Goal: Find specific page/section: Find specific page/section

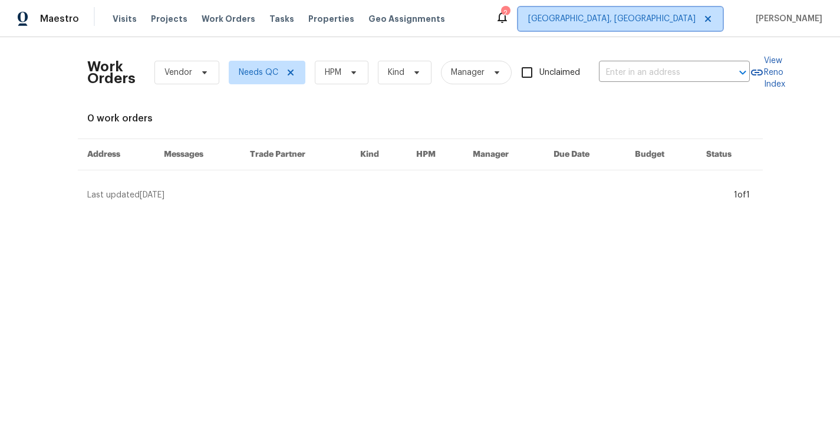
click at [670, 19] on span "[GEOGRAPHIC_DATA], [GEOGRAPHIC_DATA]" at bounding box center [611, 19] width 167 height 12
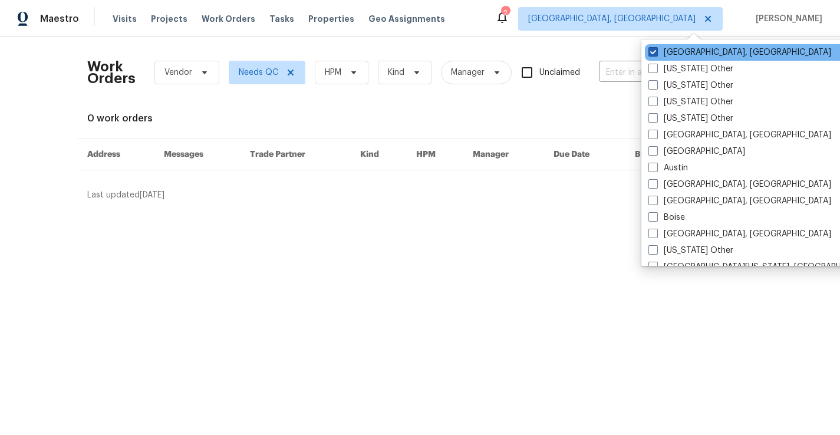
click at [652, 48] on span at bounding box center [652, 51] width 9 height 9
click at [652, 48] on input "[GEOGRAPHIC_DATA], [GEOGRAPHIC_DATA]" at bounding box center [652, 51] width 8 height 8
checkbox input "false"
checkbox input "true"
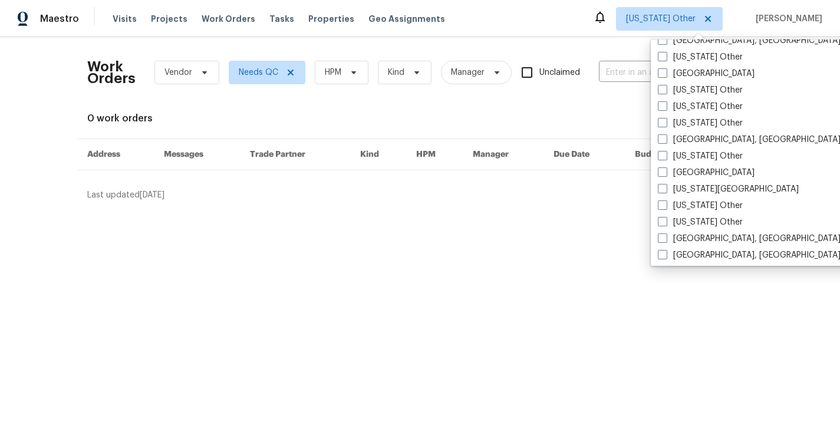
scroll to position [569, 0]
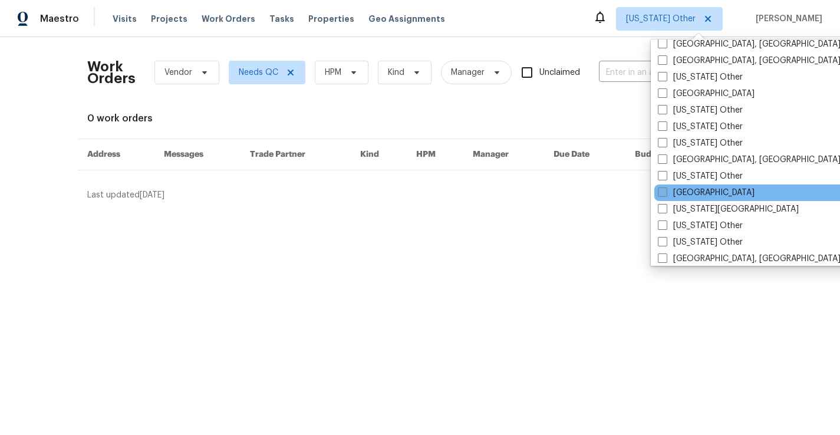
click at [684, 190] on label "[GEOGRAPHIC_DATA]" at bounding box center [706, 193] width 97 height 12
click at [665, 190] on input "[GEOGRAPHIC_DATA]" at bounding box center [662, 191] width 8 height 8
checkbox input "true"
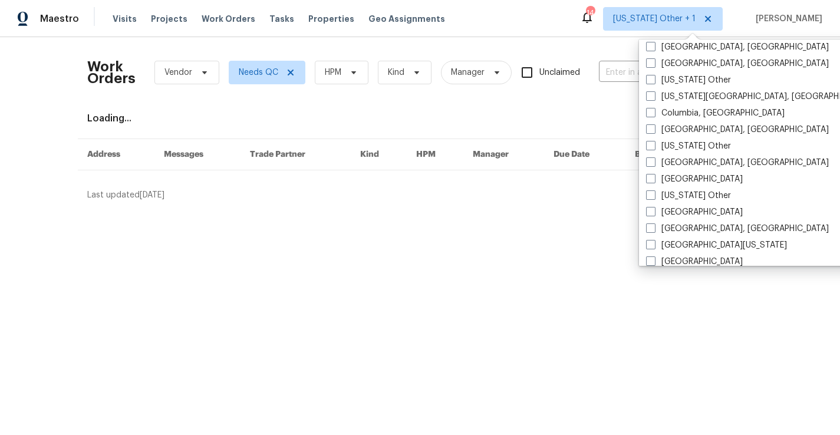
scroll to position [200, 0]
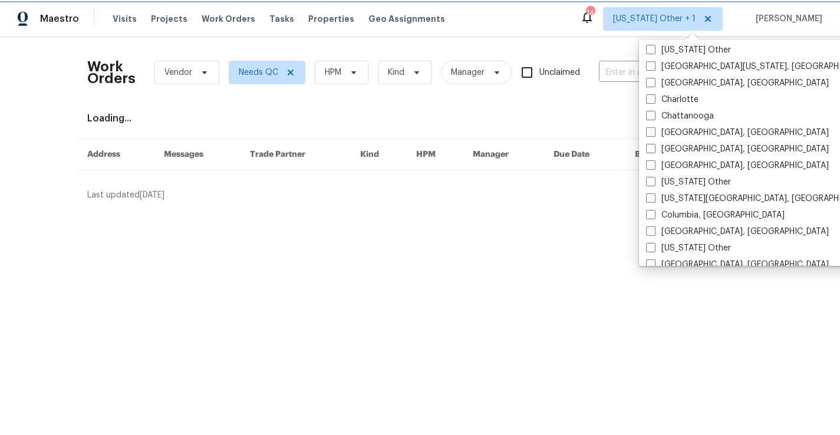
click at [685, 15] on span "[US_STATE] Other + 1" at bounding box center [654, 19] width 83 height 12
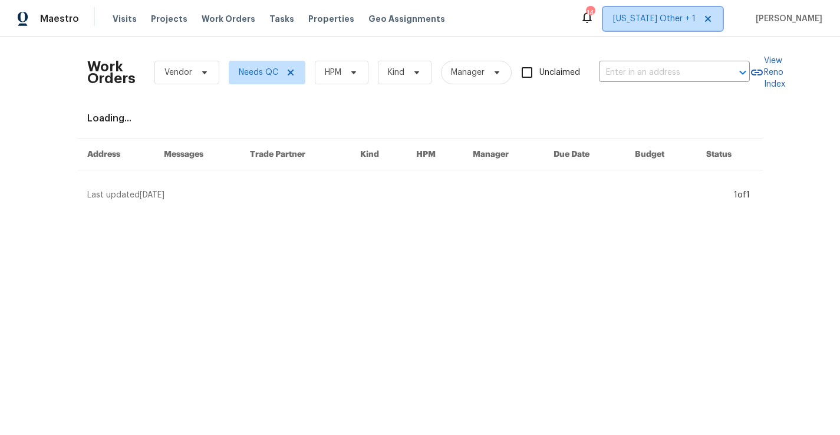
click at [695, 18] on span "[US_STATE] Other + 1" at bounding box center [654, 19] width 83 height 12
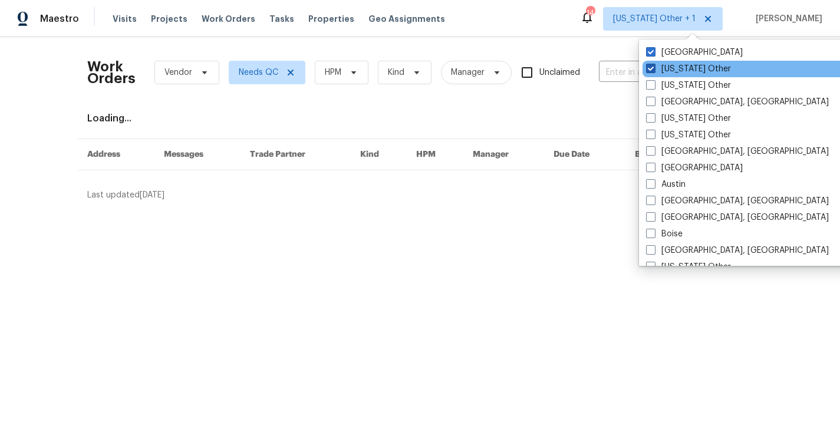
click at [677, 68] on label "[US_STATE] Other" at bounding box center [688, 69] width 85 height 12
click at [654, 68] on input "[US_STATE] Other" at bounding box center [650, 67] width 8 height 8
checkbox input "false"
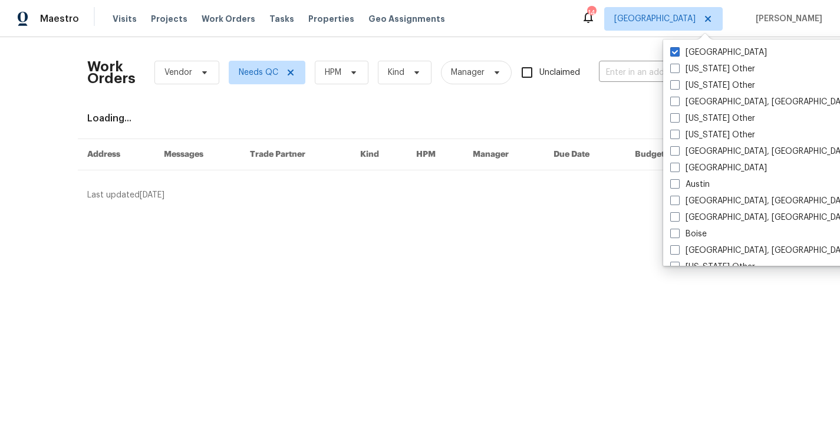
click at [609, 30] on div "Maestro Visits Projects Work Orders Tasks Properties Geo Assignments 14 [GEOGRA…" at bounding box center [420, 18] width 840 height 37
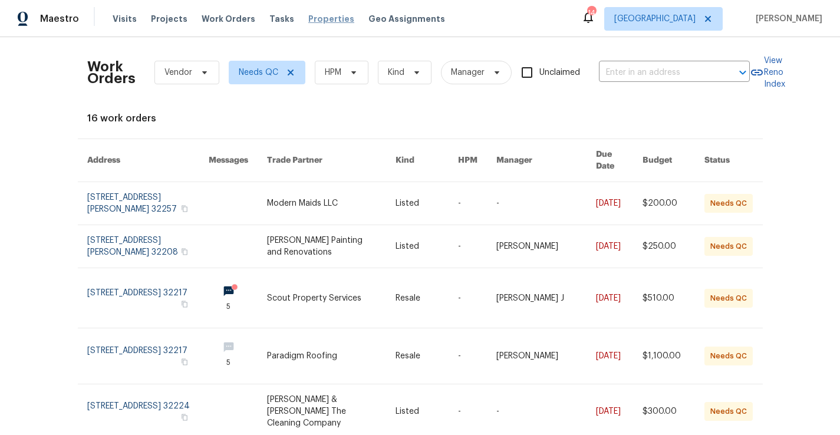
click at [324, 23] on span "Properties" at bounding box center [331, 19] width 46 height 12
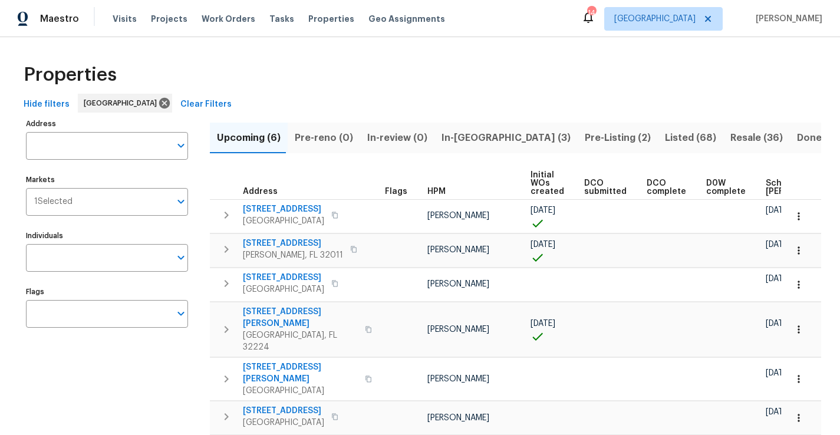
click at [665, 134] on span "Listed (68)" at bounding box center [690, 138] width 51 height 17
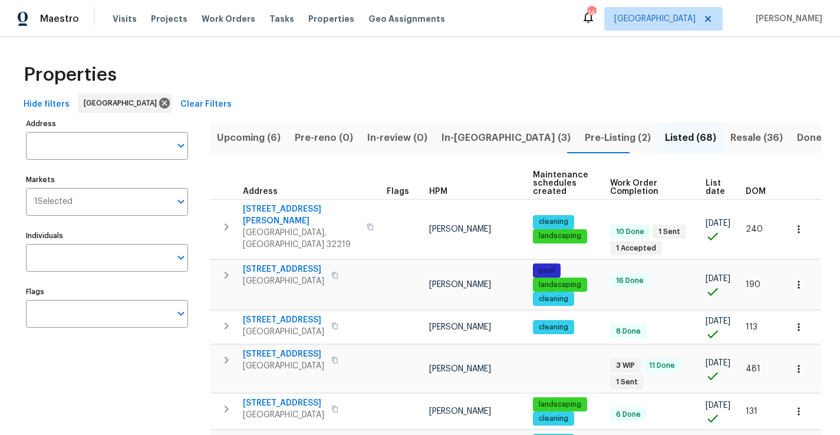
click at [759, 193] on span "DOM" at bounding box center [756, 191] width 20 height 8
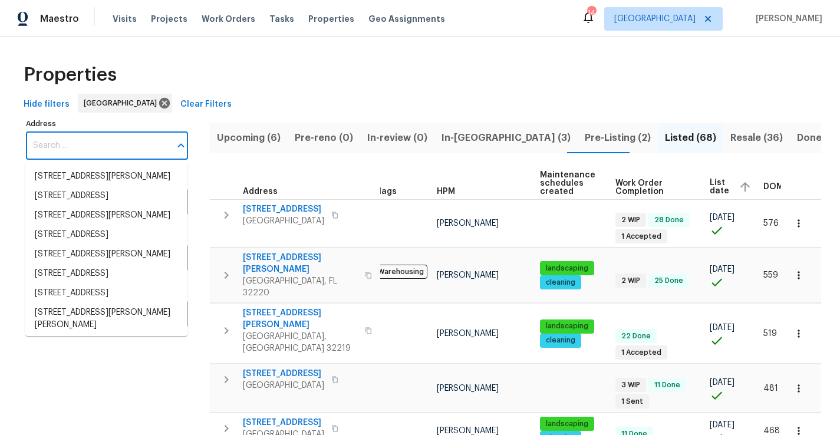
click at [120, 145] on input "Address" at bounding box center [98, 146] width 144 height 28
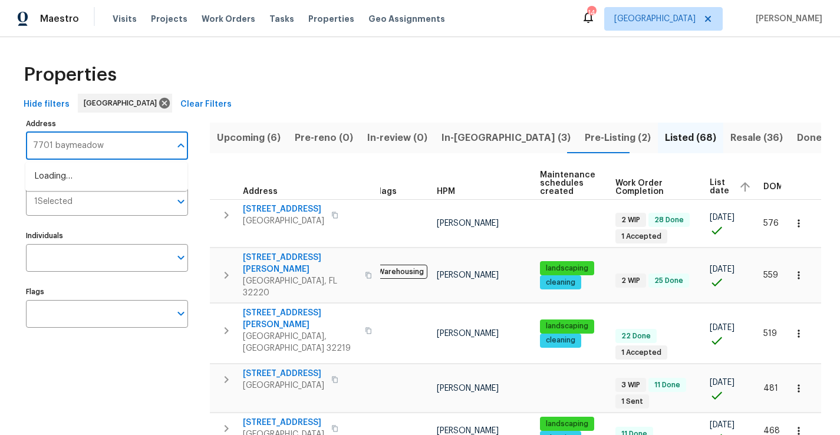
type input "[GEOGRAPHIC_DATA]"
click at [113, 183] on li "[STREET_ADDRESS]" at bounding box center [106, 176] width 162 height 19
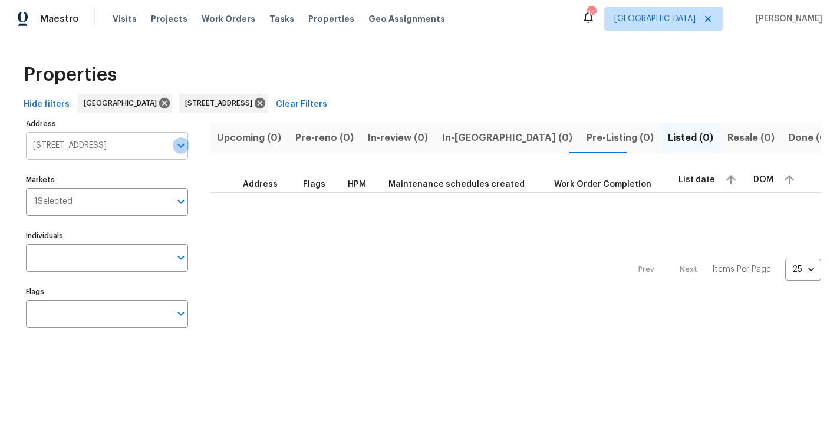
click at [182, 145] on icon "Open" at bounding box center [181, 145] width 14 height 14
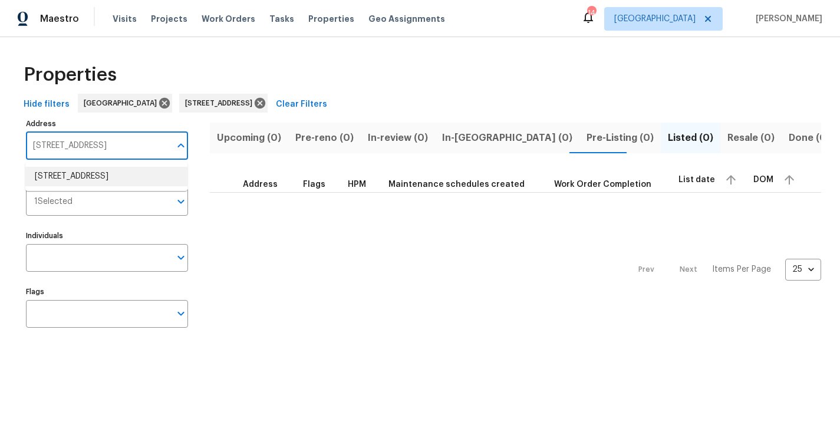
click at [140, 176] on li "[STREET_ADDRESS]" at bounding box center [106, 176] width 162 height 19
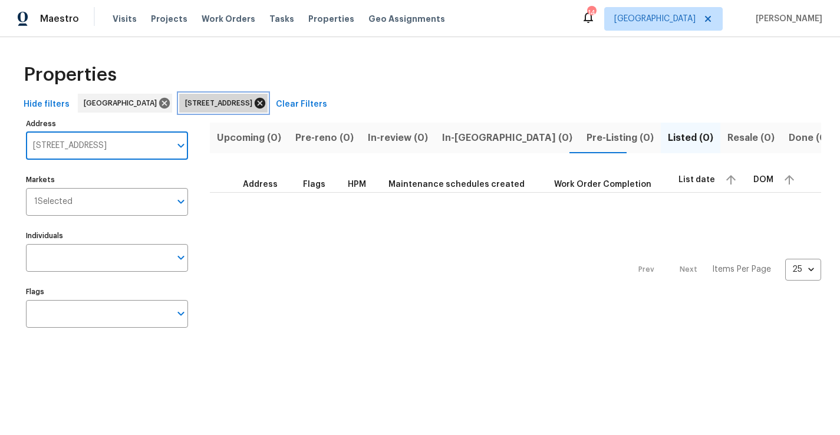
scroll to position [0, 0]
click at [265, 101] on icon at bounding box center [260, 103] width 11 height 11
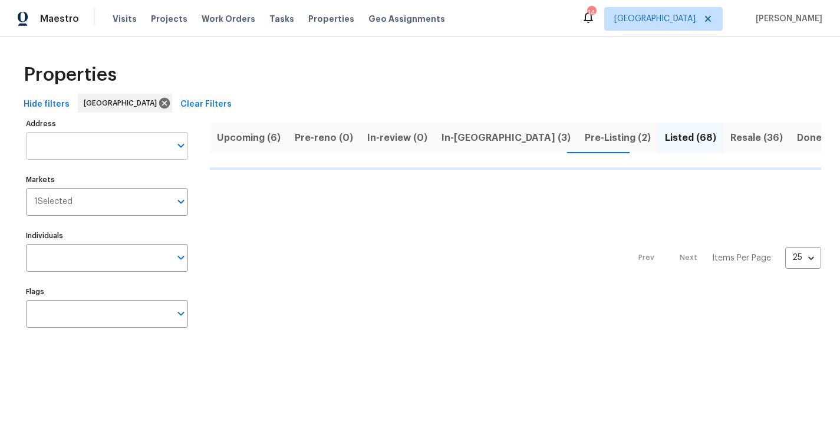
click at [110, 144] on input "Address" at bounding box center [98, 146] width 144 height 28
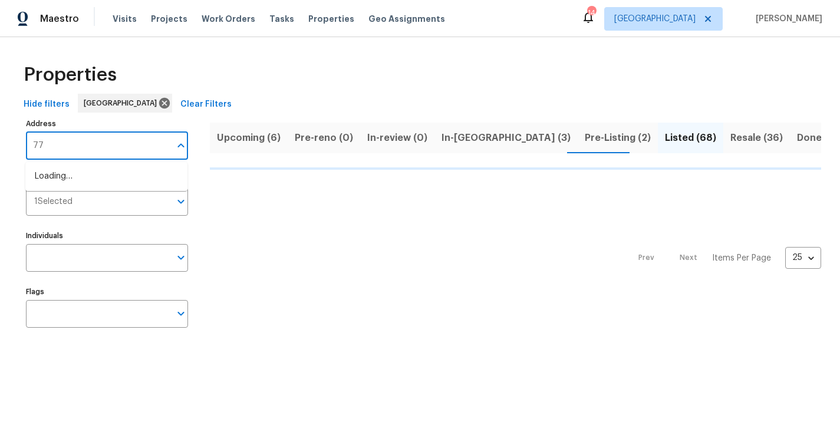
type input "770"
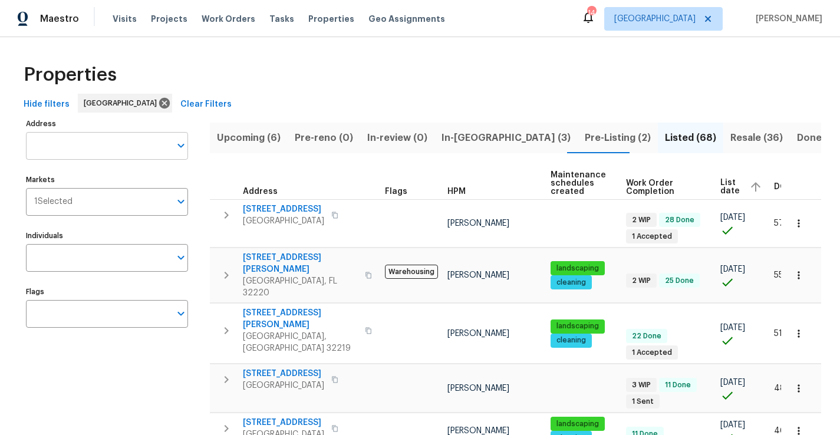
click at [119, 148] on input "Address" at bounding box center [98, 146] width 144 height 28
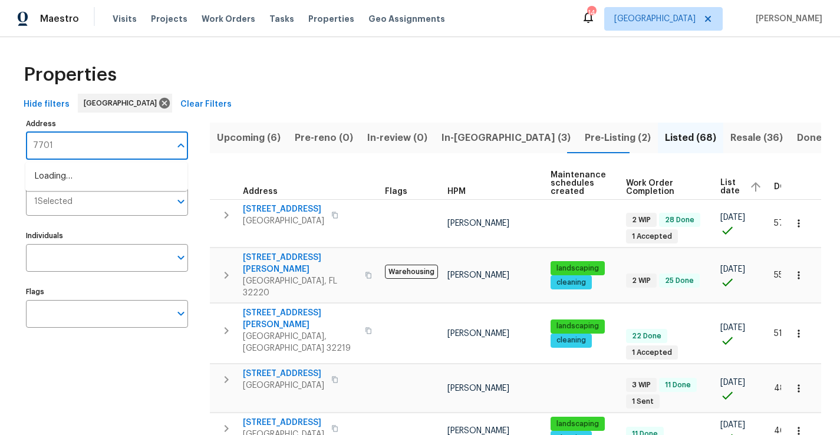
type input "7701"
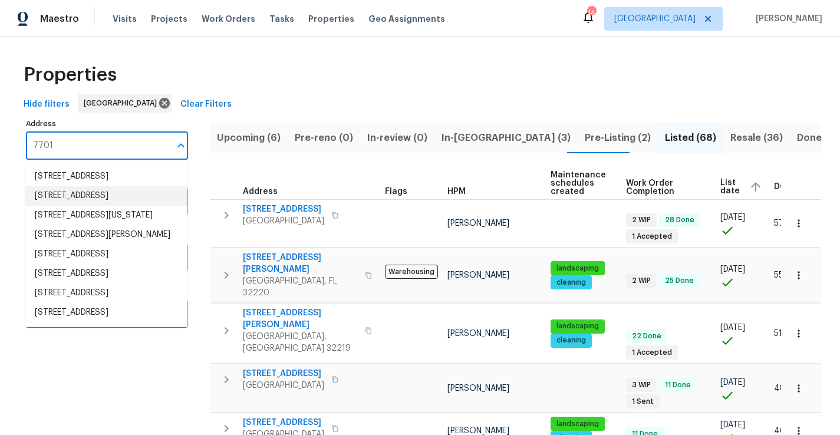
click at [100, 206] on li "[STREET_ADDRESS]" at bounding box center [106, 195] width 162 height 19
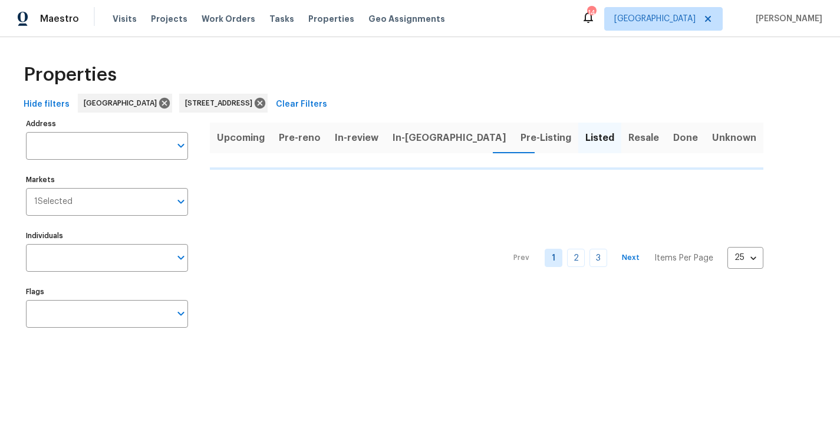
type input "[STREET_ADDRESS]"
